Goal: Task Accomplishment & Management: Manage account settings

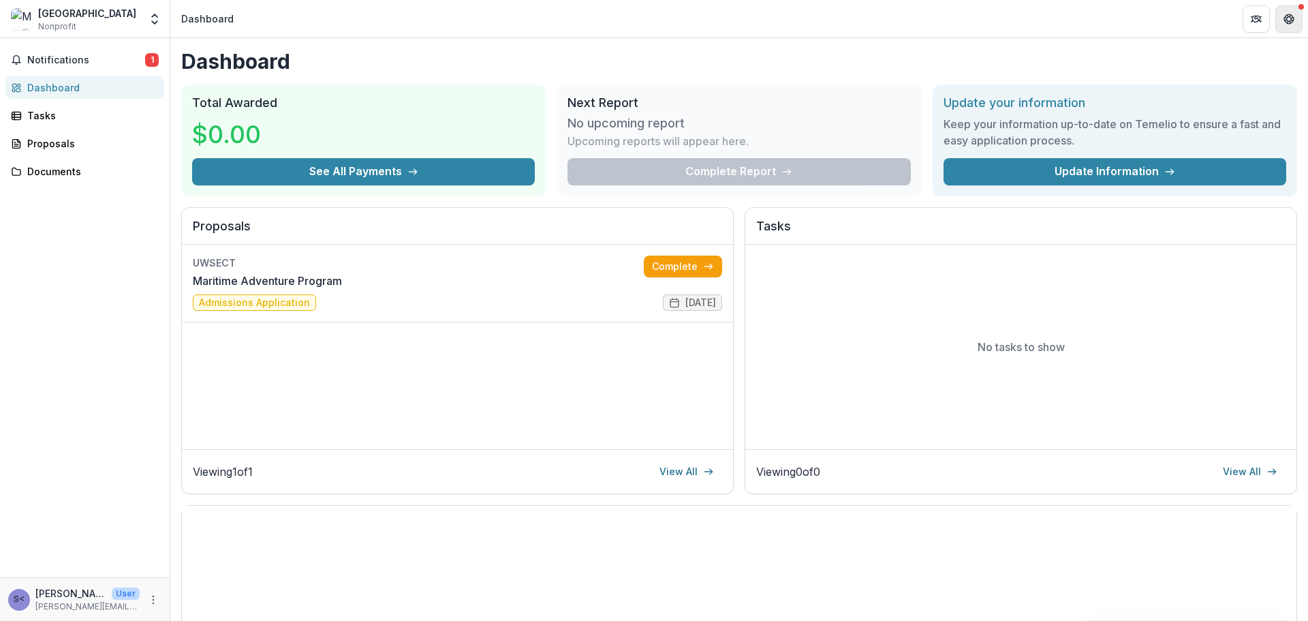
click at [1291, 15] on icon "Get Help" at bounding box center [1291, 15] width 3 height 3
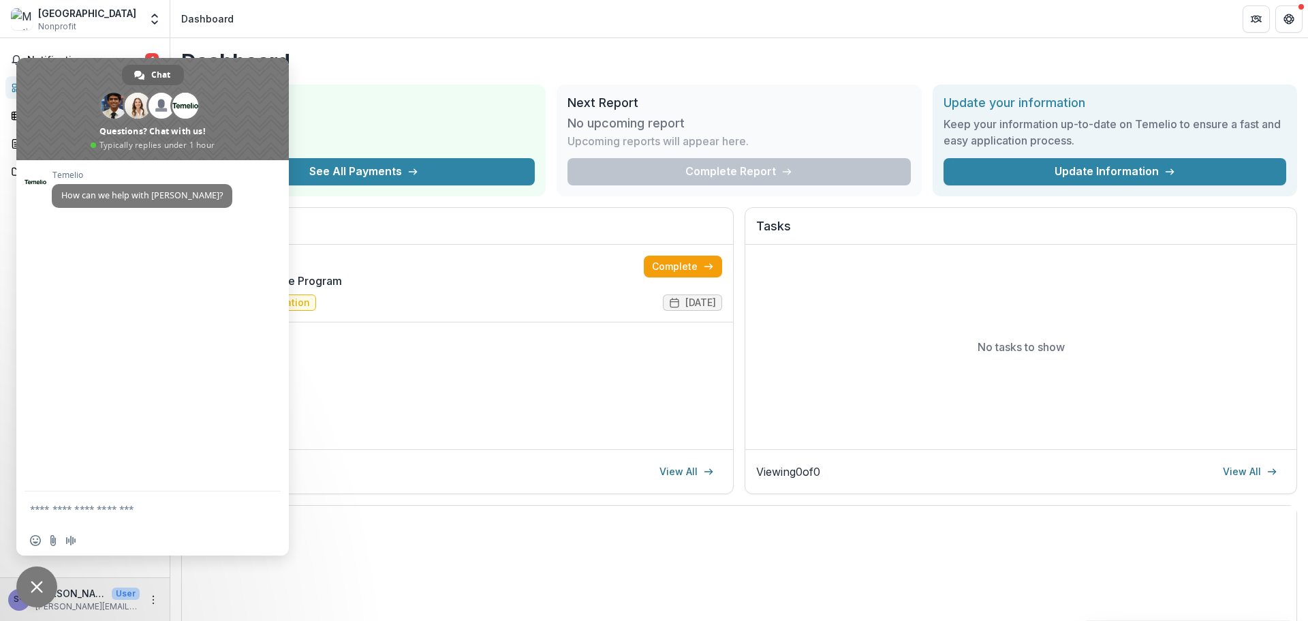
click at [1178, 60] on h1 "Dashboard" at bounding box center [739, 61] width 1116 height 25
click at [291, 24] on header "Dashboard" at bounding box center [739, 18] width 1138 height 37
click at [35, 589] on span "Close chat" at bounding box center [37, 586] width 12 height 12
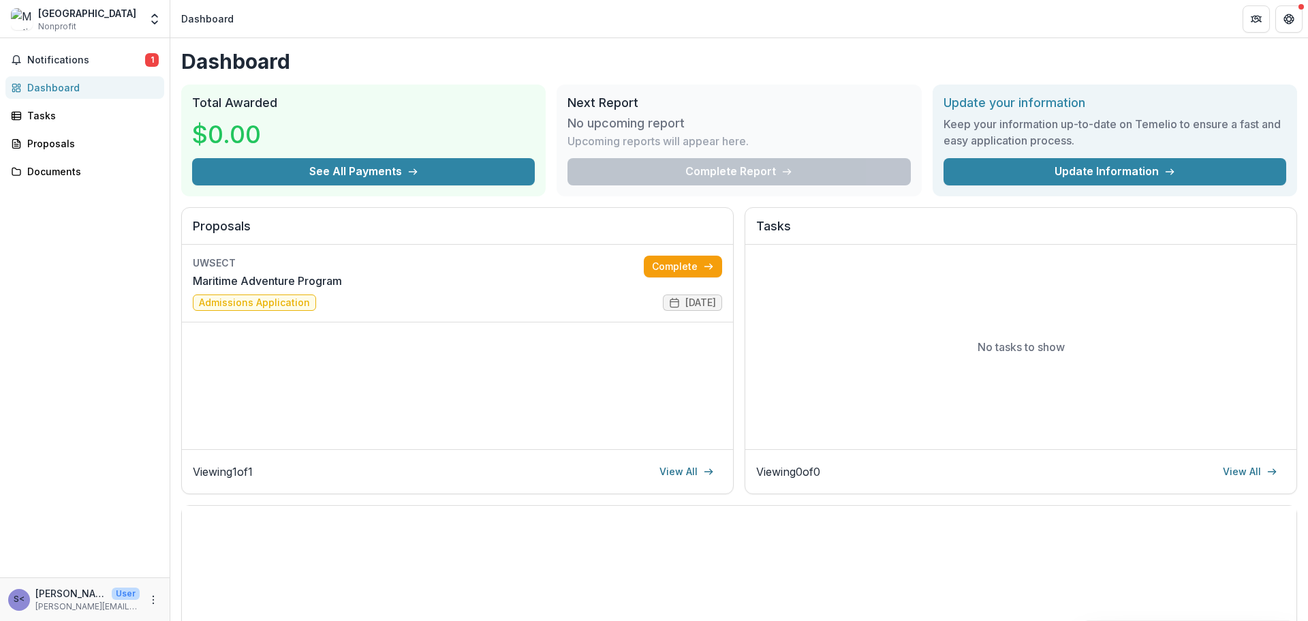
click at [38, 18] on div "[GEOGRAPHIC_DATA]" at bounding box center [87, 13] width 98 height 14
click at [49, 16] on div "[GEOGRAPHIC_DATA]" at bounding box center [87, 13] width 98 height 14
click at [51, 58] on span "Notifications" at bounding box center [86, 60] width 118 height 12
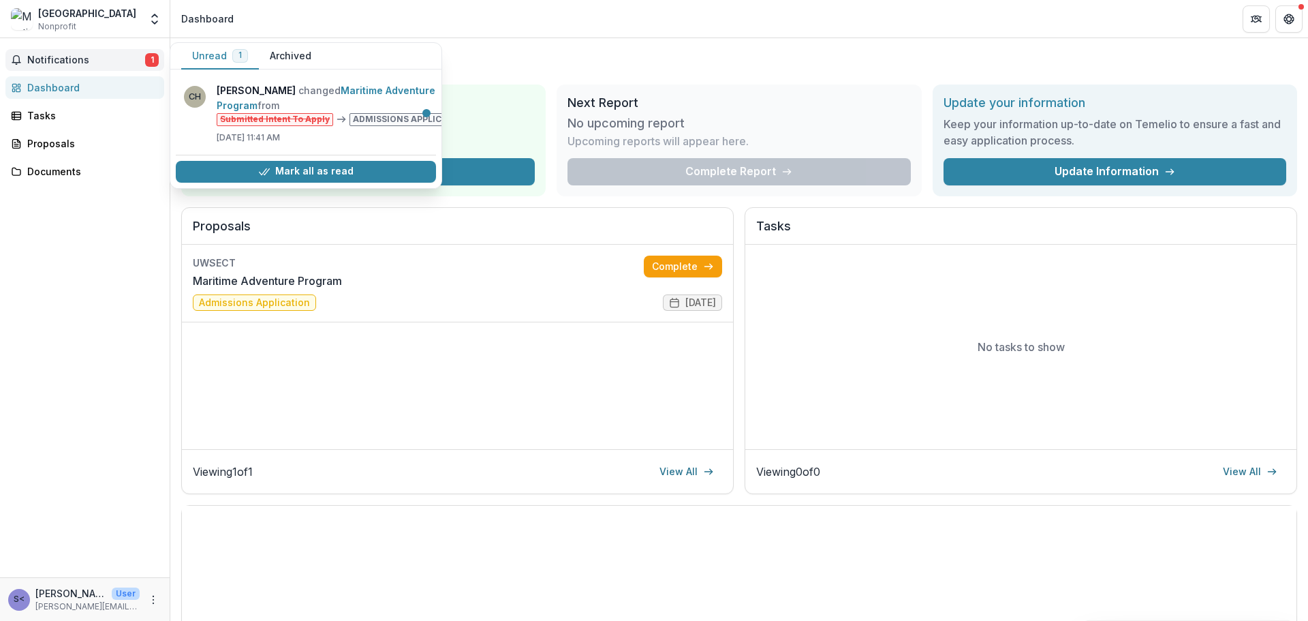
click at [147, 230] on div "Notifications 1 Unread 1 Archived CH Carli Herz changed Maritime Adventure Prog…" at bounding box center [85, 307] width 170 height 539
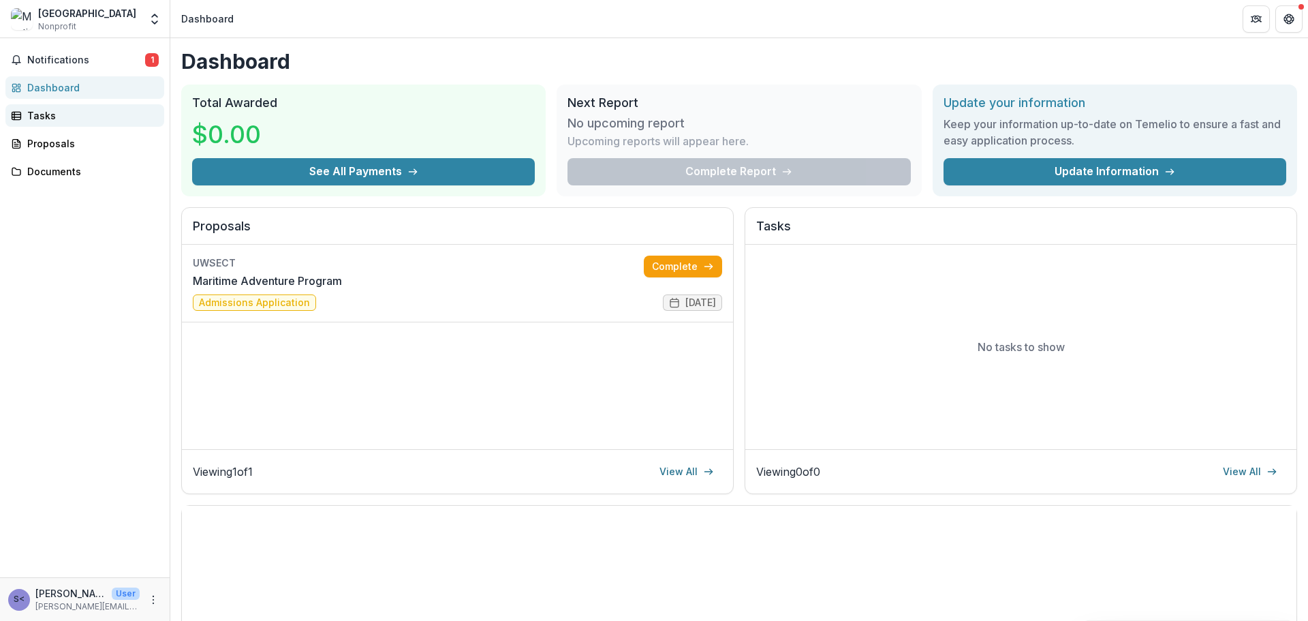
click at [35, 121] on div "Tasks" at bounding box center [90, 115] width 126 height 14
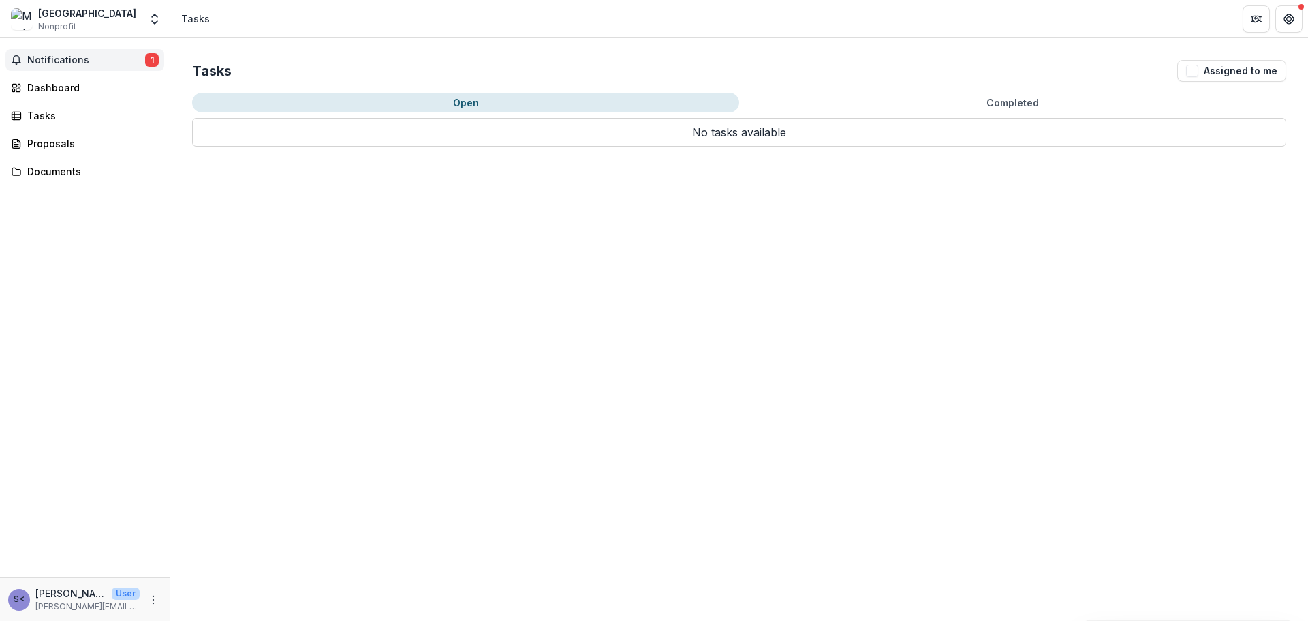
click at [61, 57] on span "Notifications" at bounding box center [86, 60] width 118 height 12
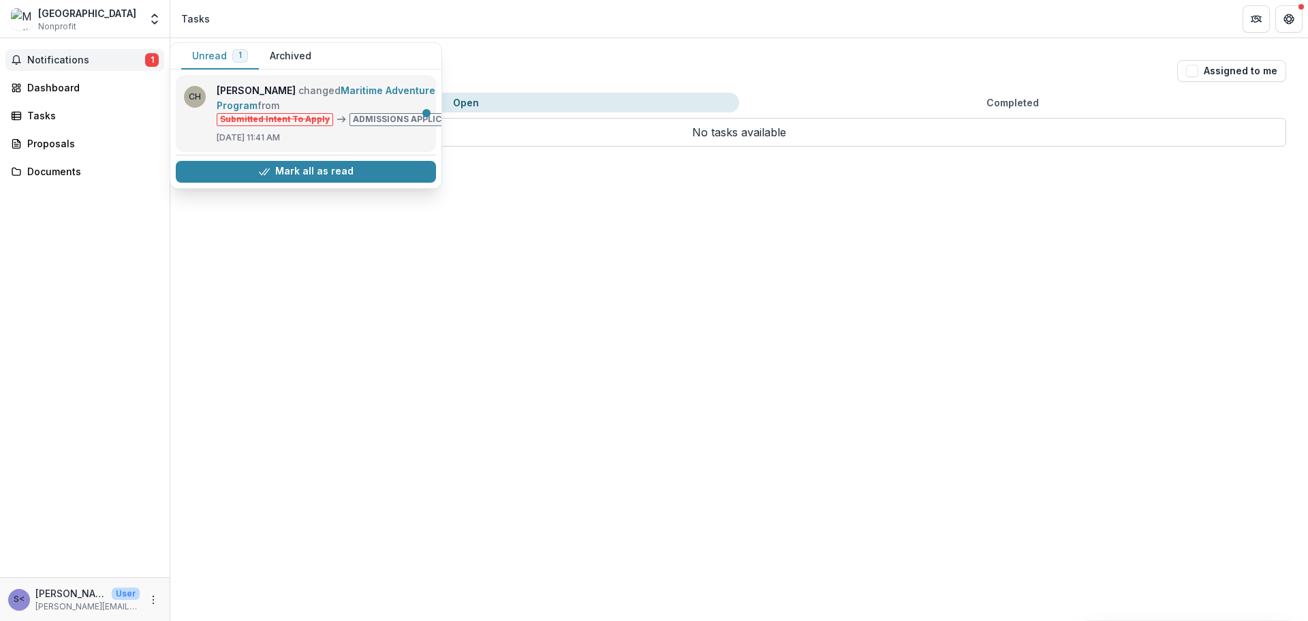
click at [366, 111] on link "Maritime Adventure Program" at bounding box center [326, 97] width 219 height 27
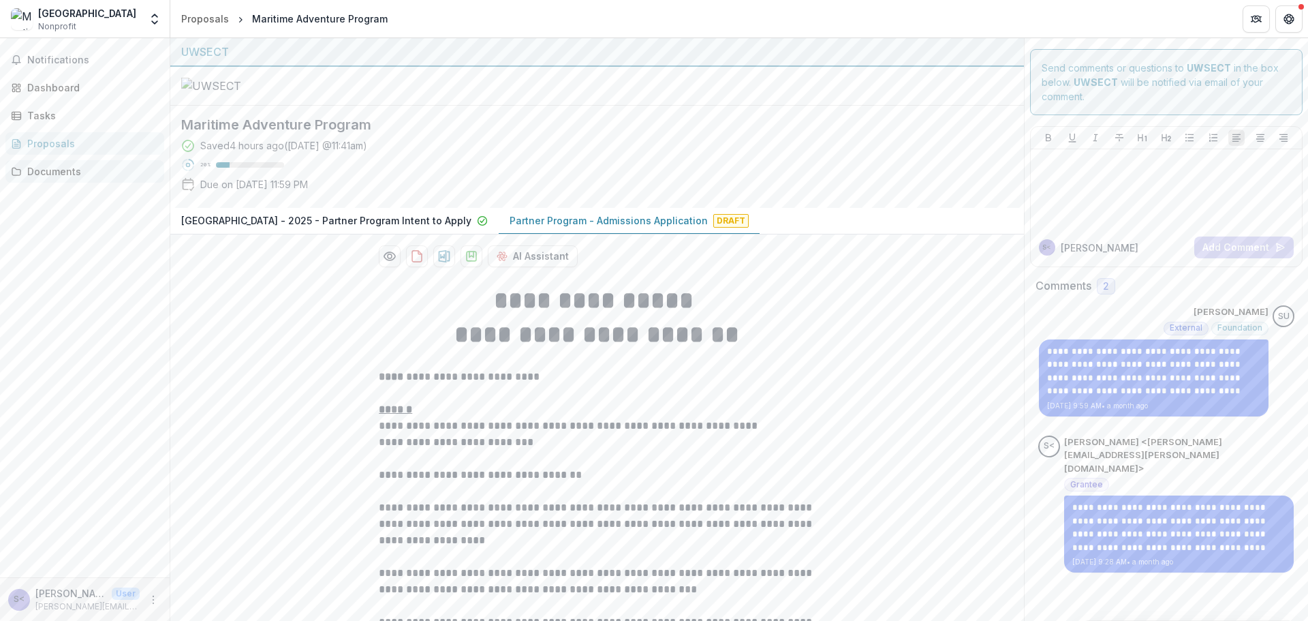
click at [76, 174] on div "Documents" at bounding box center [90, 171] width 126 height 14
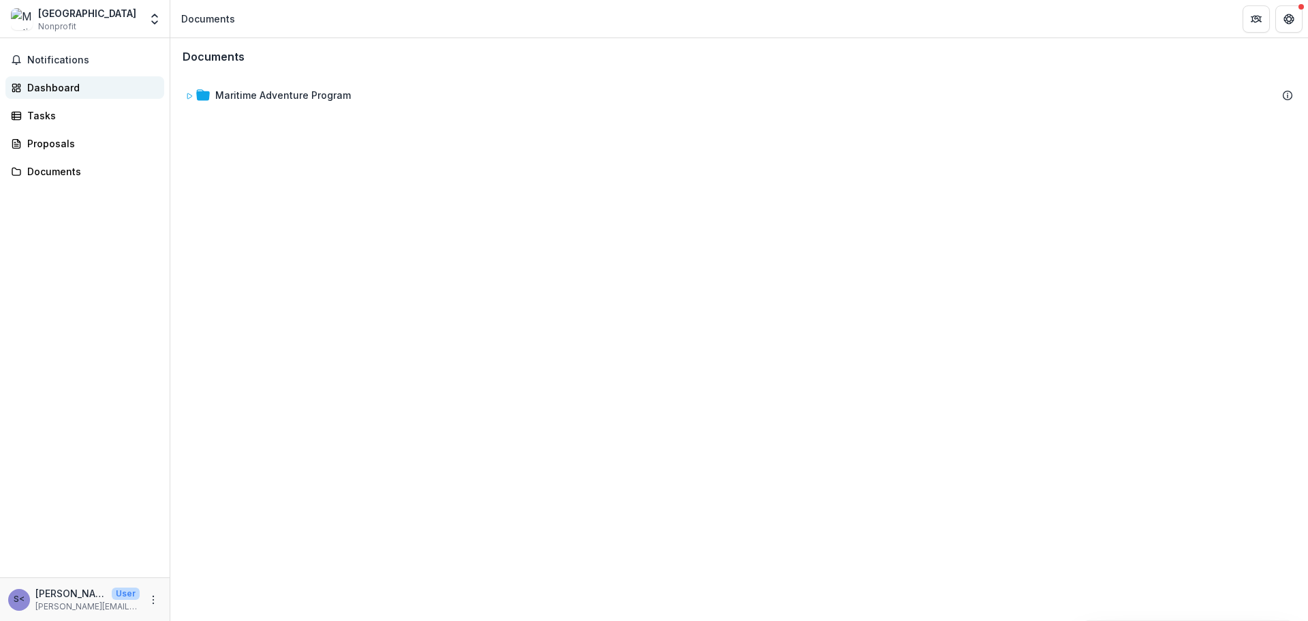
click at [65, 82] on div "Dashboard" at bounding box center [90, 87] width 126 height 14
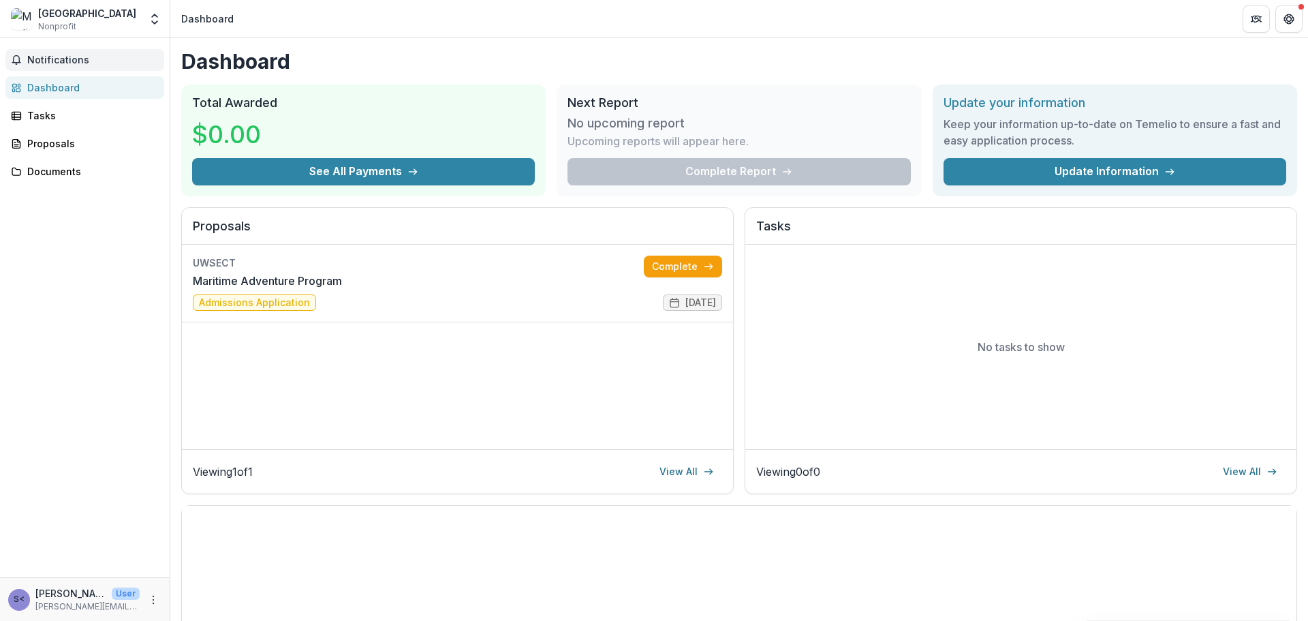
click at [69, 59] on span "Notifications" at bounding box center [92, 60] width 131 height 12
click at [86, 226] on div "Notifications Unread 0 Archived CH Carli Herz changed Maritime Adventure Progra…" at bounding box center [85, 307] width 170 height 539
click at [1009, 167] on link "Update Information" at bounding box center [1114, 171] width 343 height 27
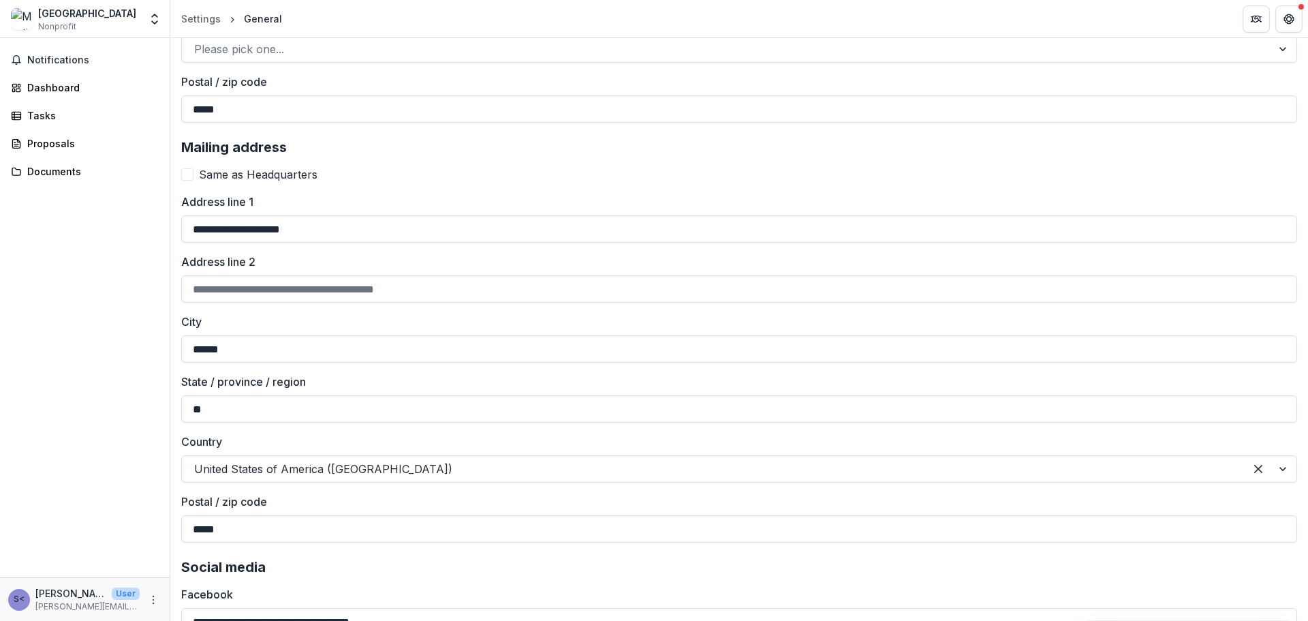
scroll to position [1226, 0]
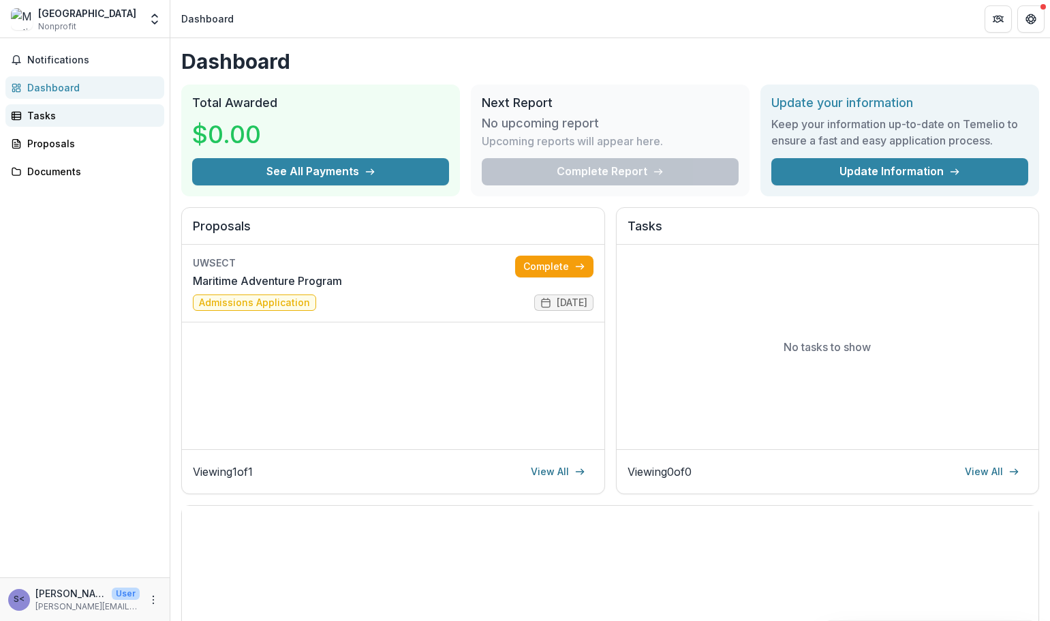
click at [51, 119] on div "Tasks" at bounding box center [90, 115] width 126 height 14
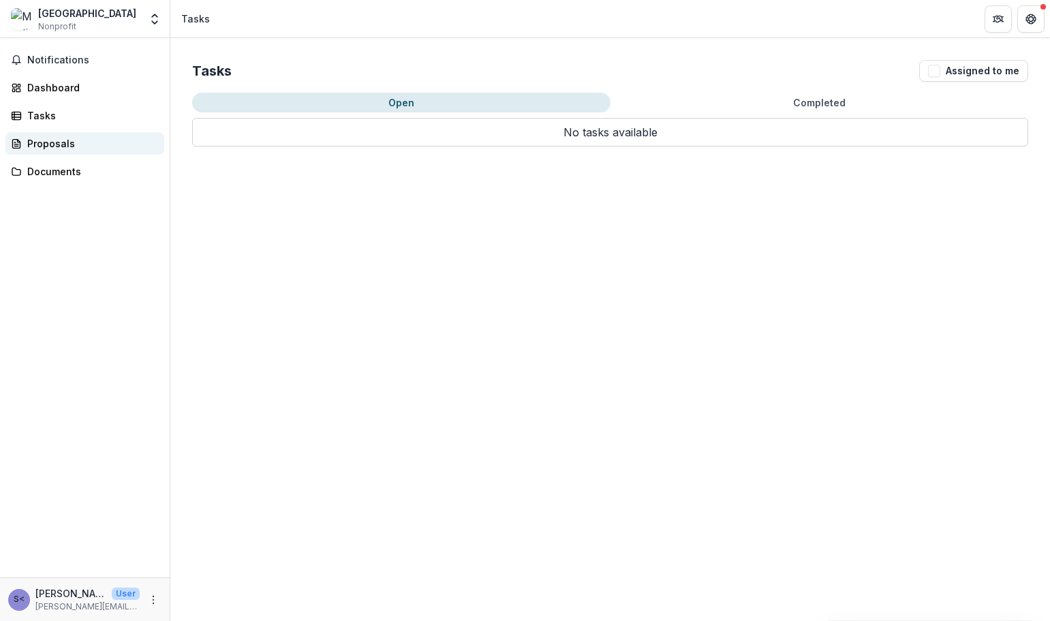
click at [68, 141] on div "Proposals" at bounding box center [90, 143] width 126 height 14
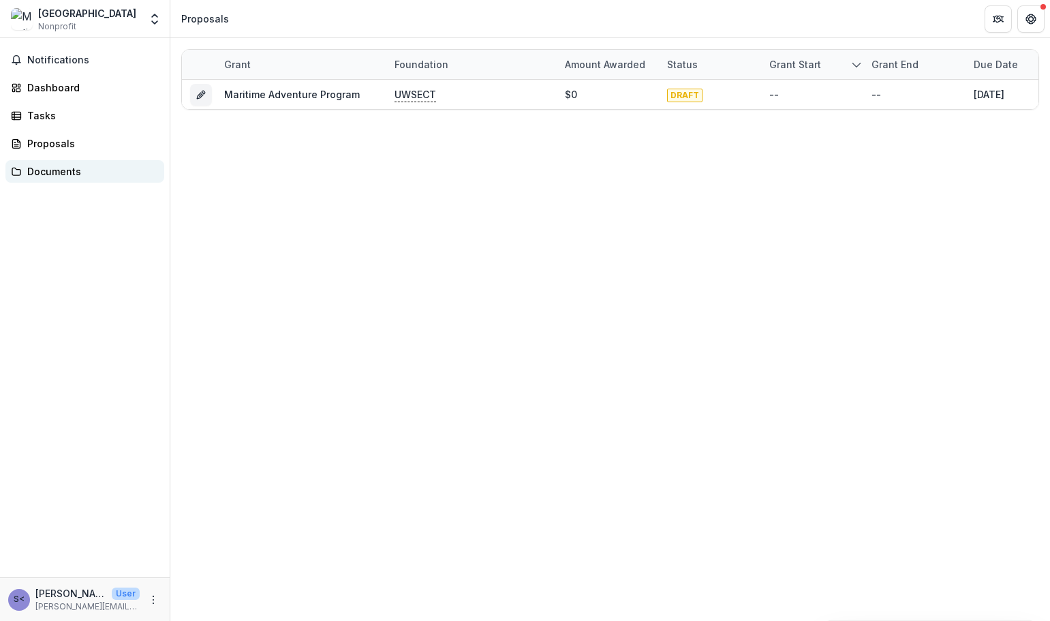
click at [71, 172] on div "Documents" at bounding box center [90, 171] width 126 height 14
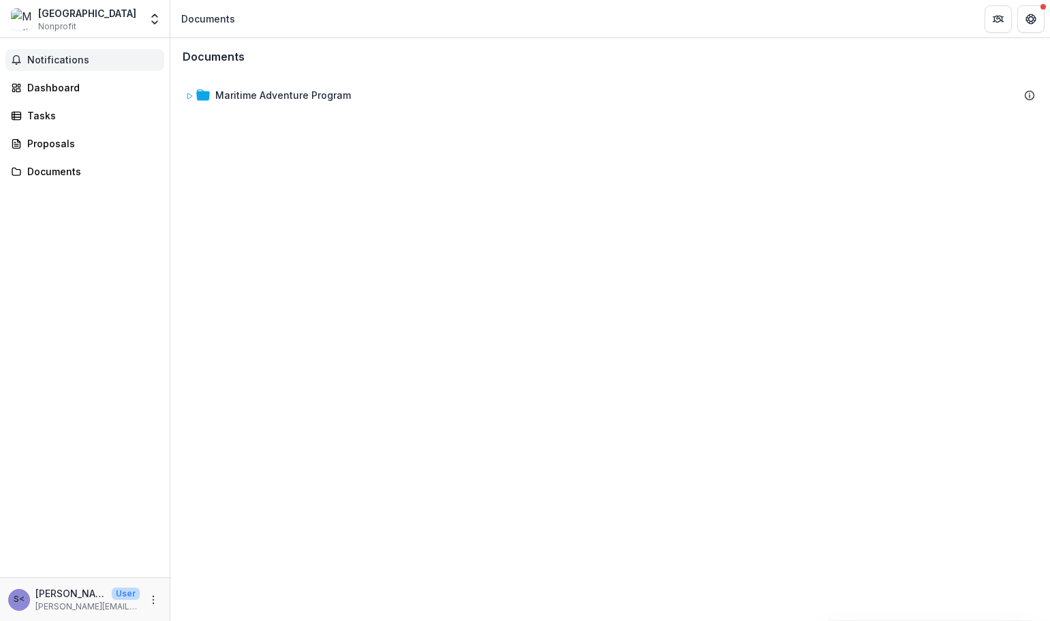
click at [76, 57] on span "Notifications" at bounding box center [92, 60] width 131 height 12
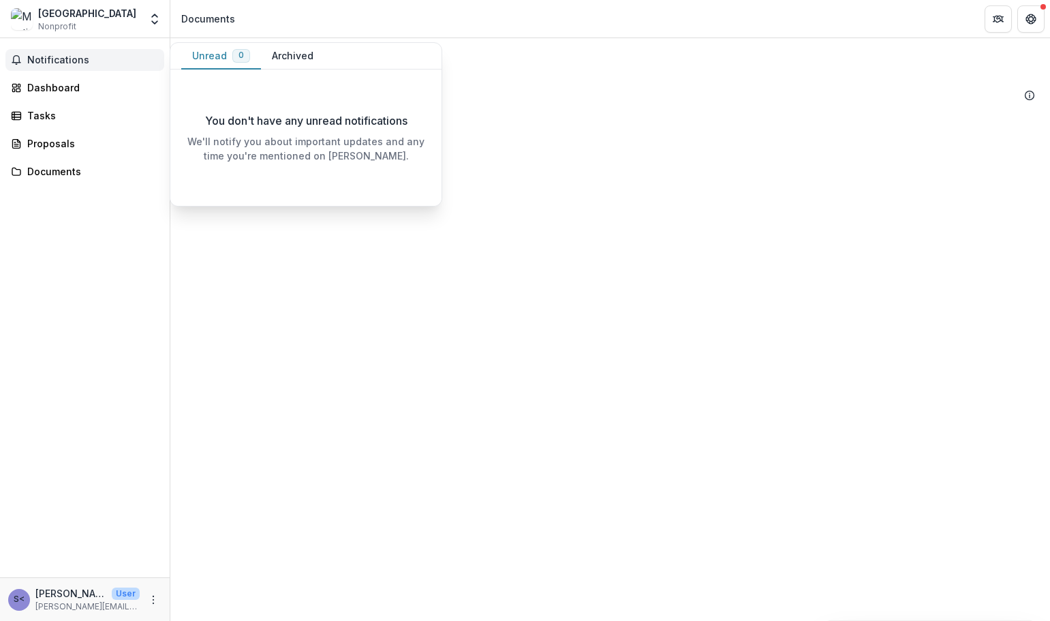
click at [70, 57] on span "Notifications" at bounding box center [92, 60] width 131 height 12
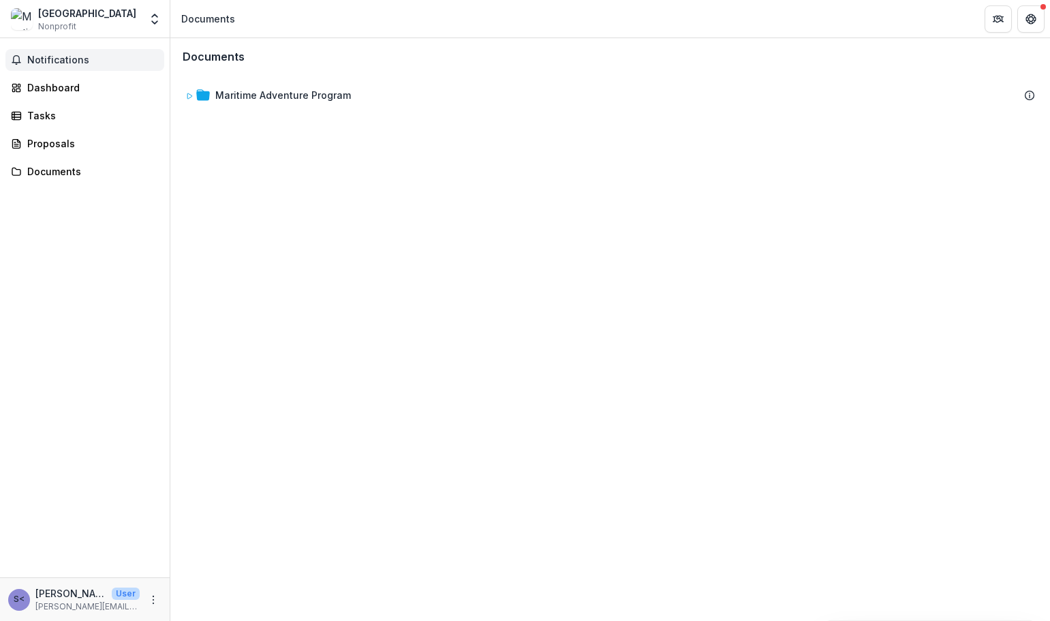
click at [70, 57] on span "Notifications" at bounding box center [92, 60] width 131 height 12
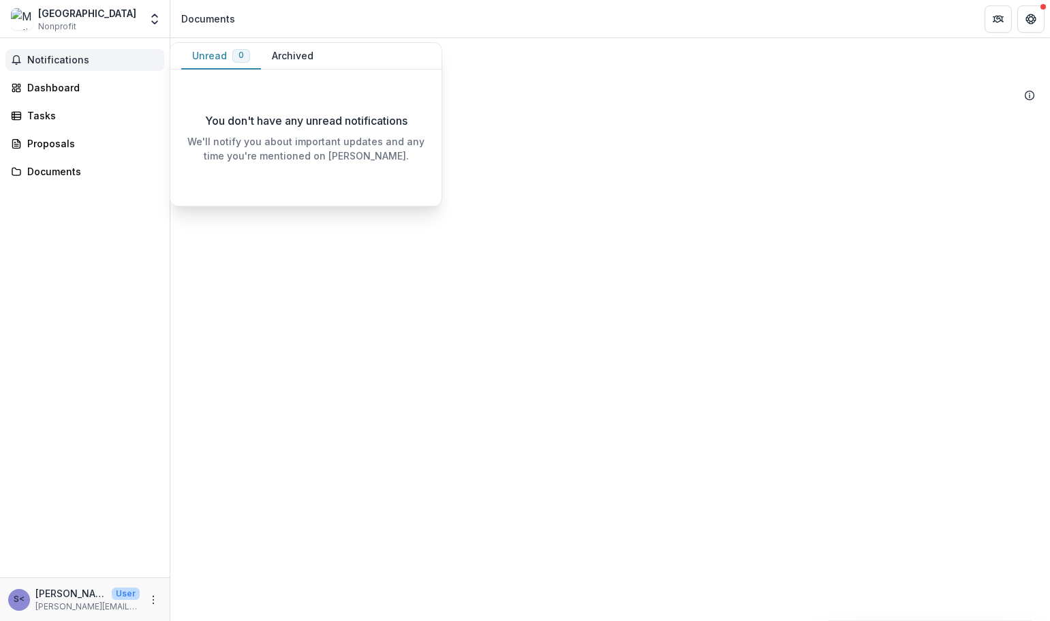
click at [289, 57] on button "Archived" at bounding box center [292, 56] width 63 height 27
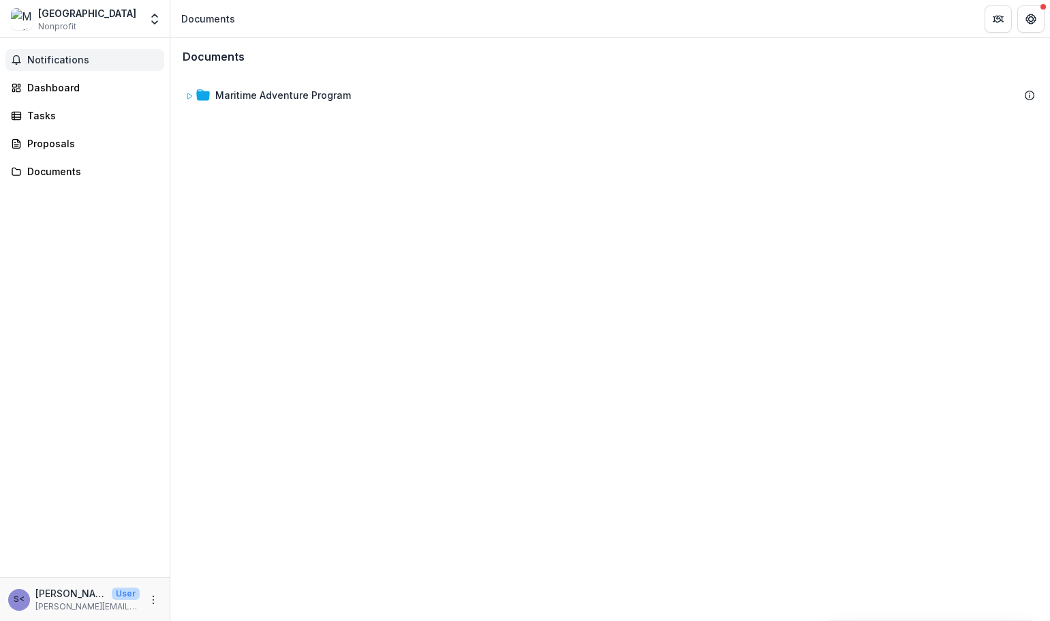
click at [121, 210] on div "Notifications Unread 0 Archived You don't have any unread notifications We'll n…" at bounding box center [85, 307] width 170 height 539
click at [1000, 20] on icon "Partners" at bounding box center [997, 20] width 6 height 4
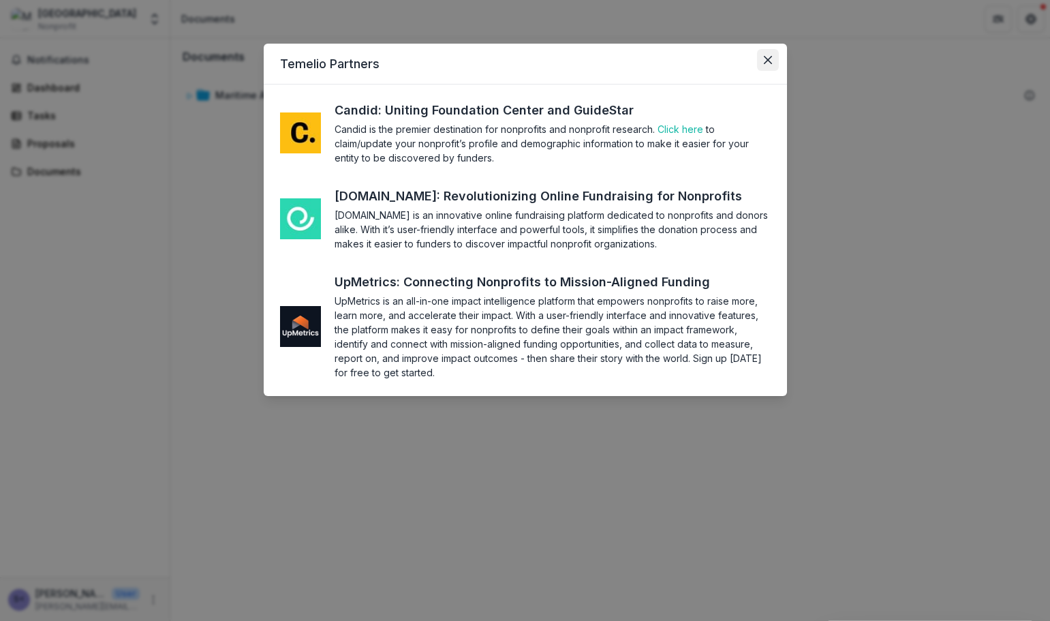
click at [767, 60] on icon "Close" at bounding box center [767, 60] width 8 height 8
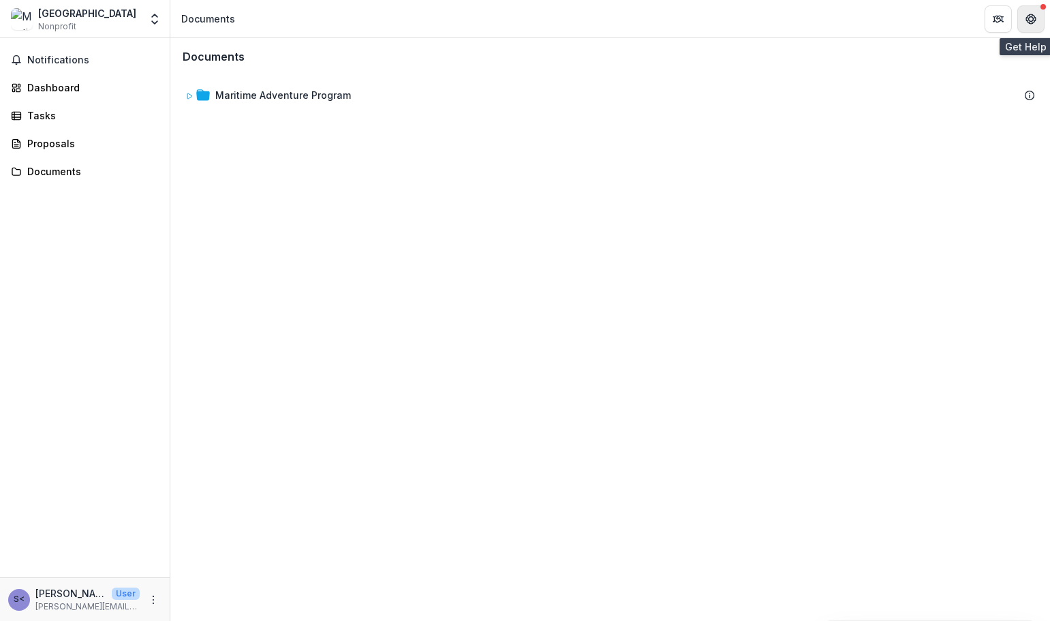
click at [1023, 22] on button "Get Help" at bounding box center [1030, 18] width 27 height 27
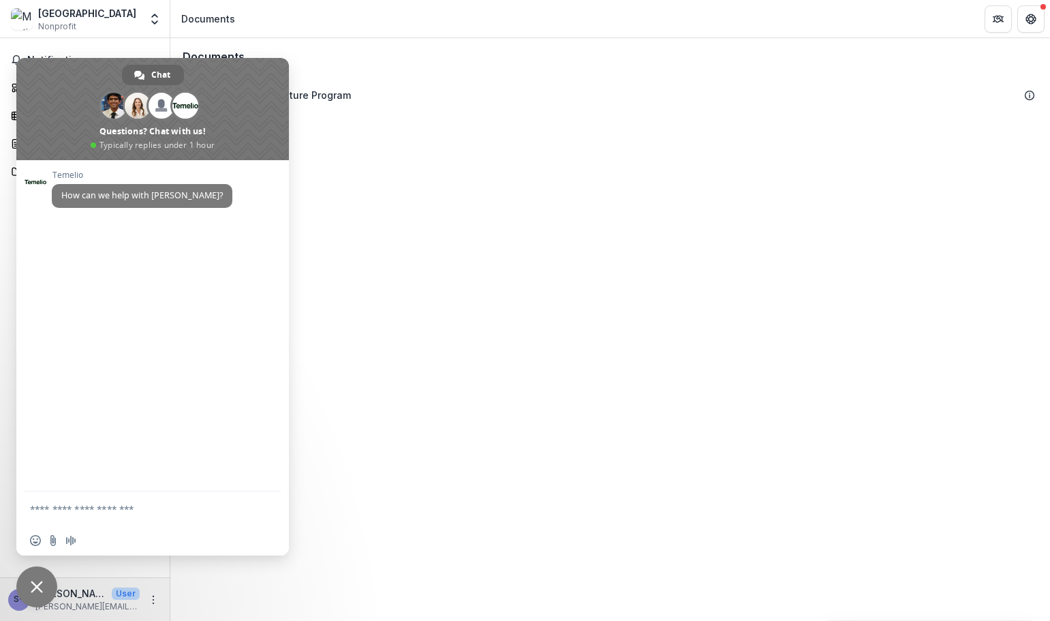
click at [536, 164] on div "Documents Maritime Adventure Program To pick up a draggable item, press the spa…" at bounding box center [609, 329] width 879 height 582
click at [29, 586] on span "Close chat" at bounding box center [36, 586] width 41 height 41
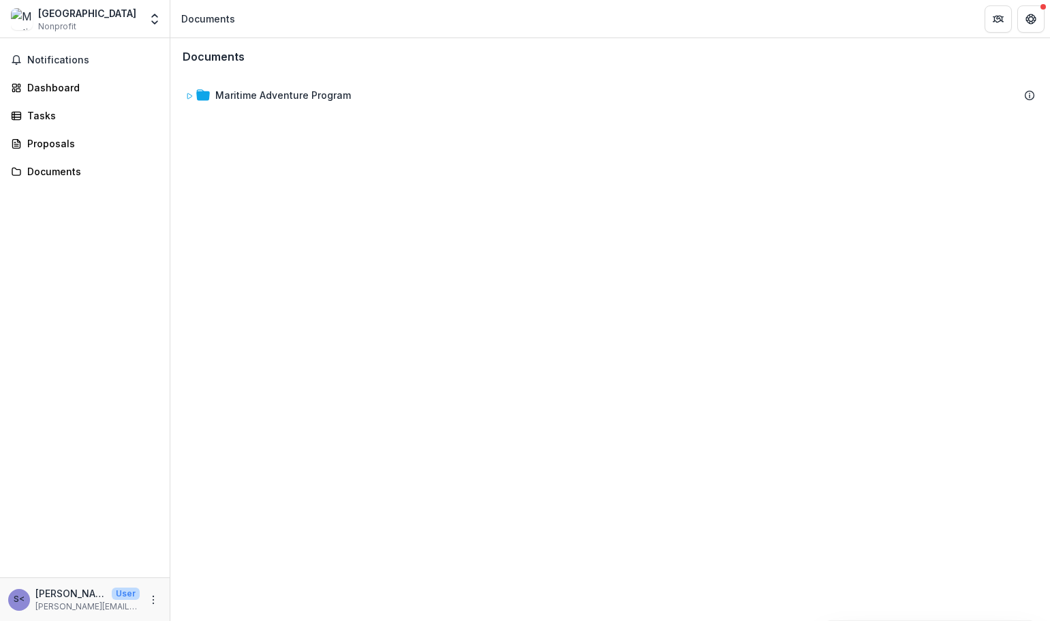
click at [88, 18] on div "[GEOGRAPHIC_DATA]" at bounding box center [87, 13] width 98 height 14
click at [154, 12] on icon "Open entity switcher" at bounding box center [155, 19] width 14 height 14
click at [82, 53] on link "Team Settings" at bounding box center [84, 53] width 163 height 22
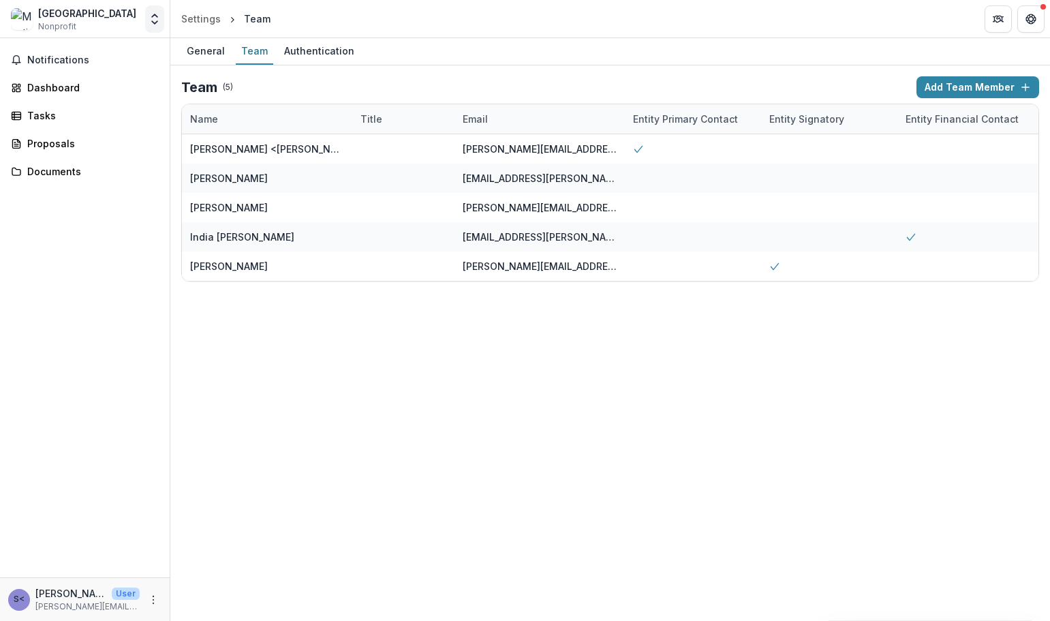
click at [153, 18] on icon "Open entity switcher" at bounding box center [155, 19] width 14 height 14
click at [129, 52] on link "Team Settings" at bounding box center [84, 53] width 163 height 22
click at [319, 46] on div "Authentication" at bounding box center [319, 51] width 81 height 20
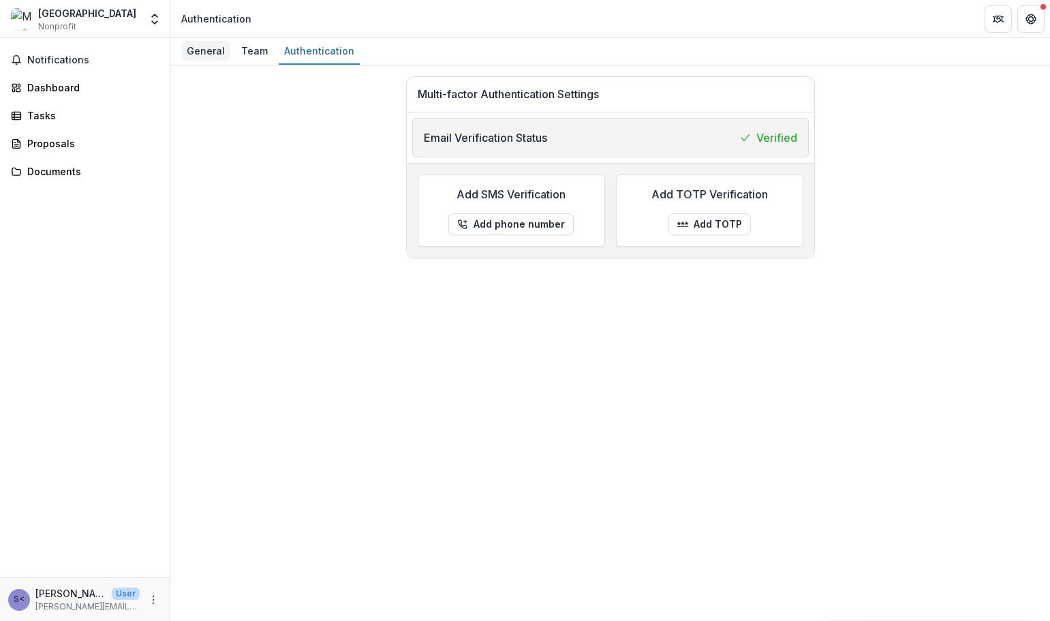
click at [200, 60] on div "General" at bounding box center [205, 51] width 49 height 20
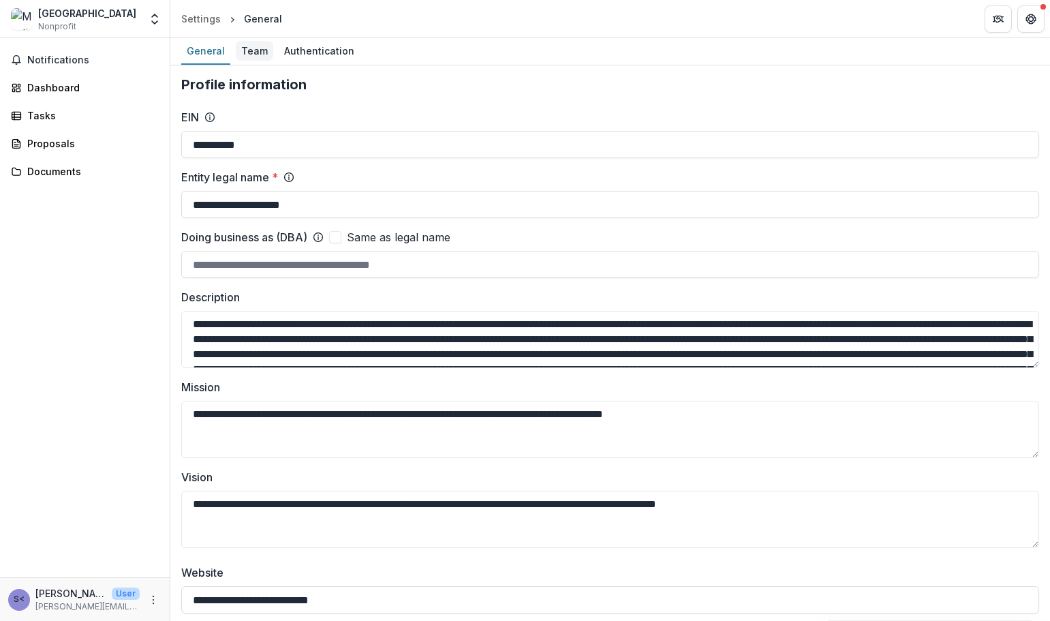
click at [247, 52] on div "Team" at bounding box center [254, 51] width 37 height 20
